Goal: Find specific page/section: Find specific page/section

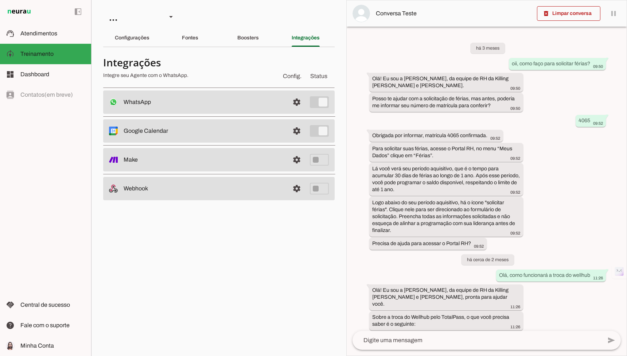
scroll to position [648, 0]
